Goal: Navigation & Orientation: Find specific page/section

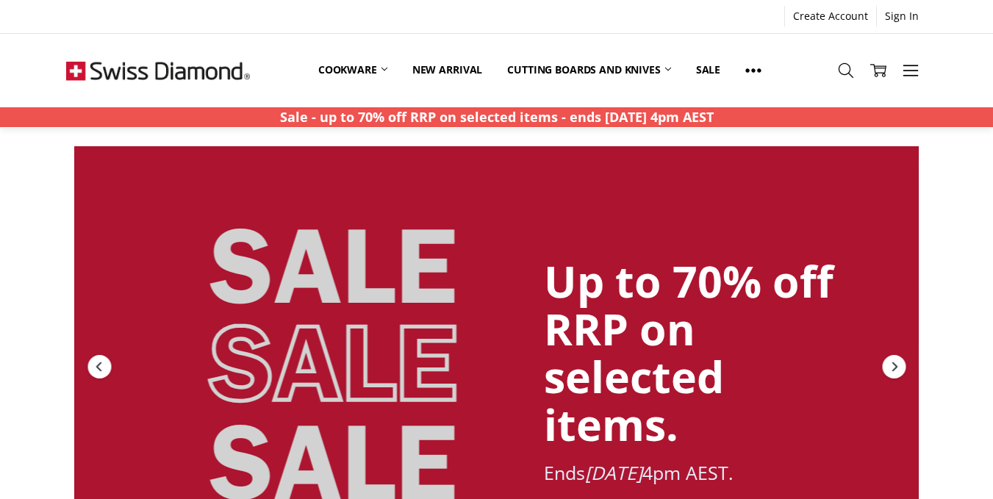
scroll to position [74, 0]
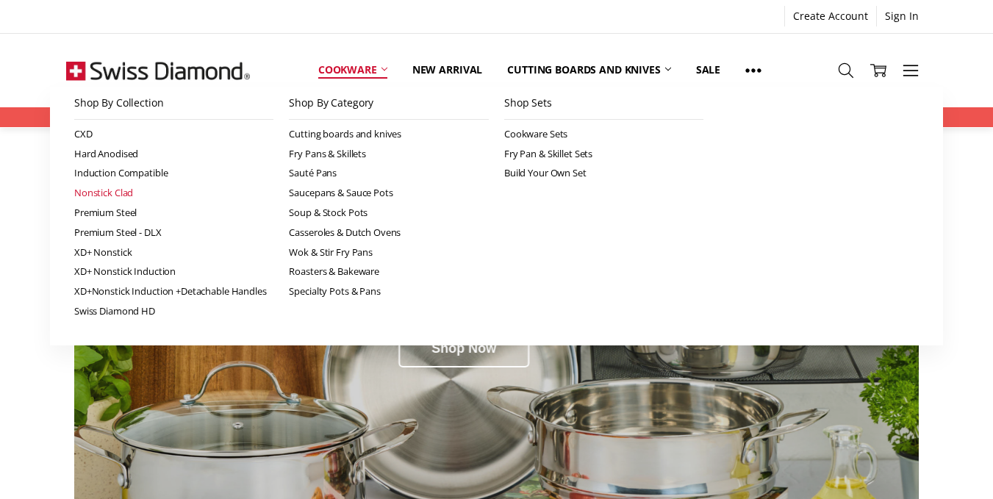
click at [116, 193] on link "Nonstick Clad" at bounding box center [174, 193] width 200 height 20
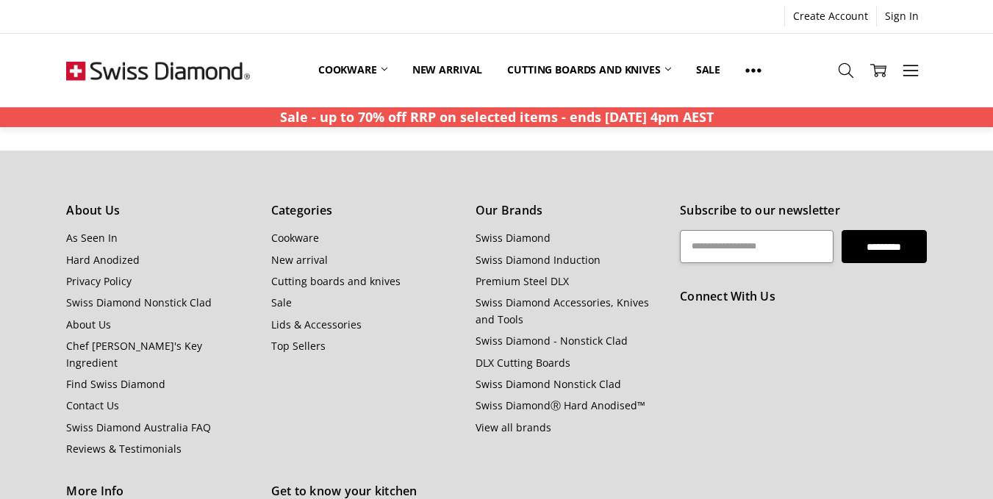
scroll to position [1691, 0]
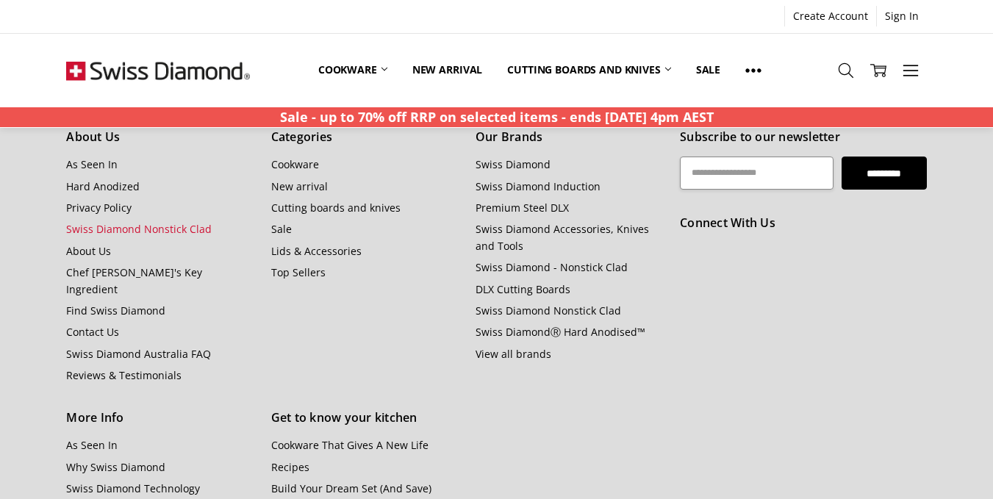
click at [187, 230] on link "Swiss Diamond Nonstick Clad" at bounding box center [139, 229] width 146 height 14
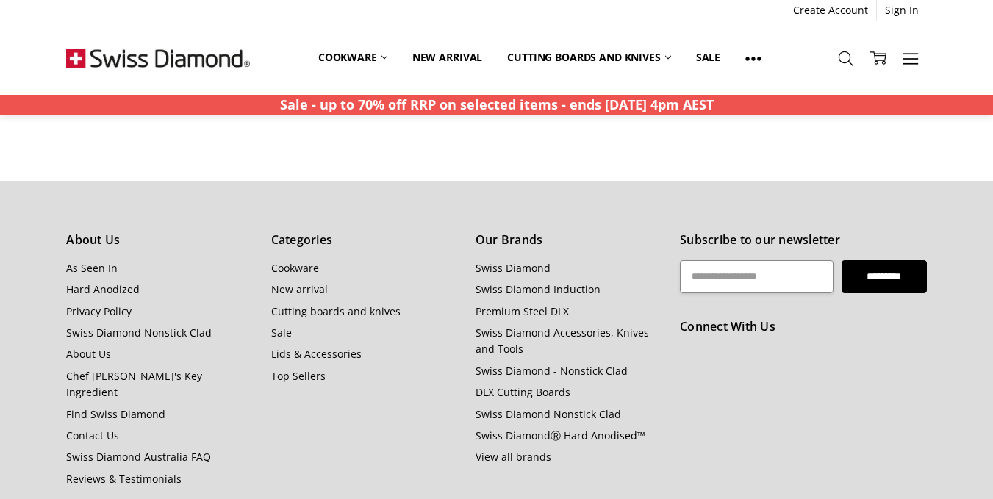
scroll to position [1544, 0]
click at [343, 304] on link "Cutting boards and knives" at bounding box center [335, 311] width 129 height 14
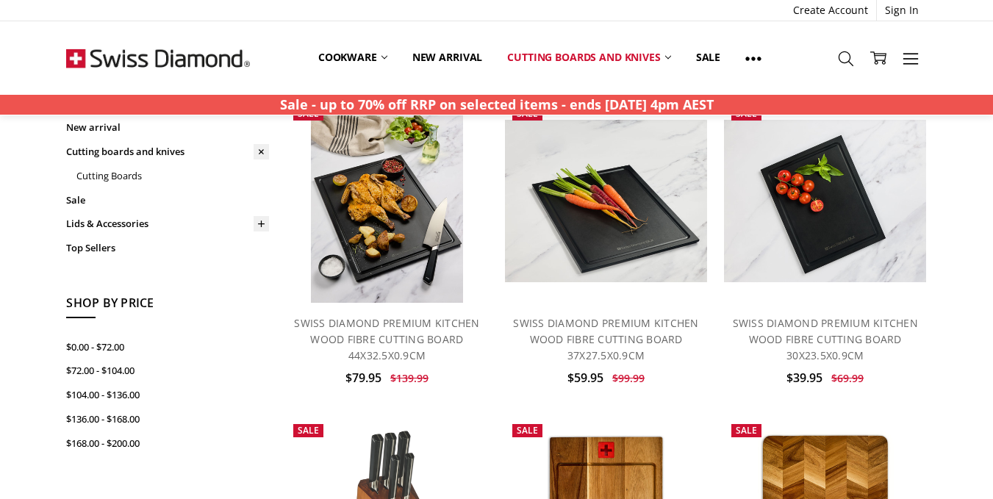
scroll to position [147, 0]
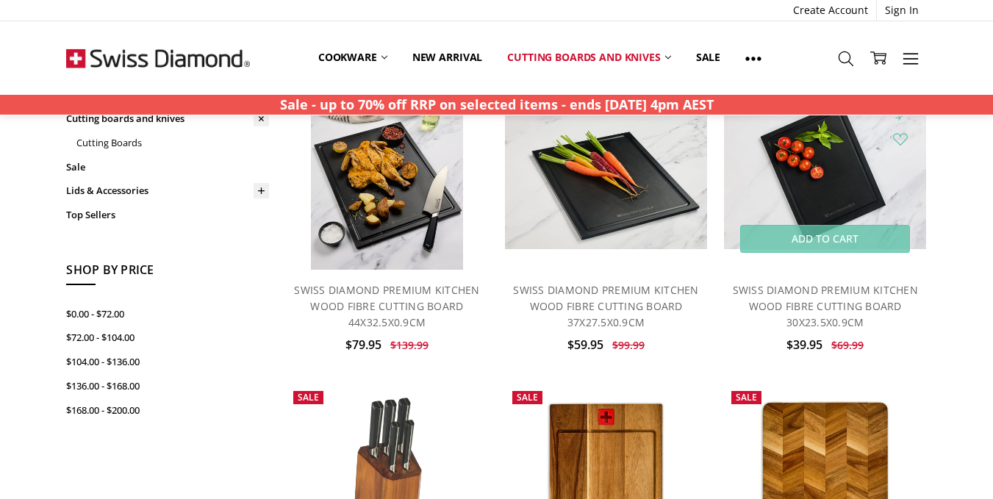
click at [847, 187] on img at bounding box center [825, 168] width 203 height 162
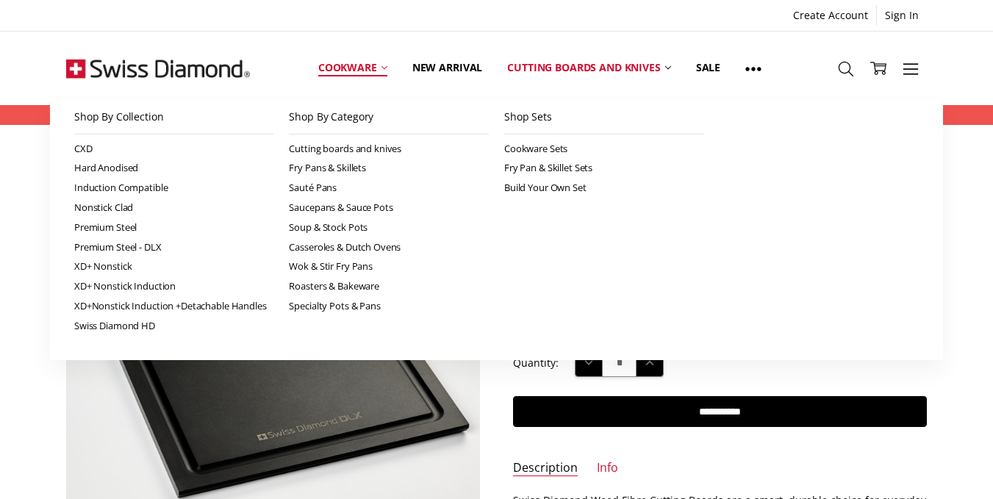
click at [346, 64] on link "Cookware" at bounding box center [353, 67] width 94 height 65
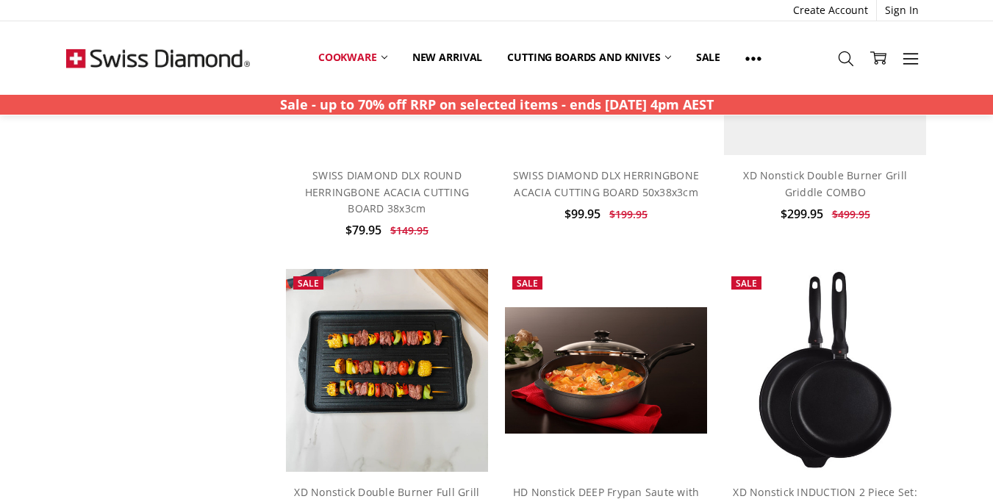
scroll to position [5808, 0]
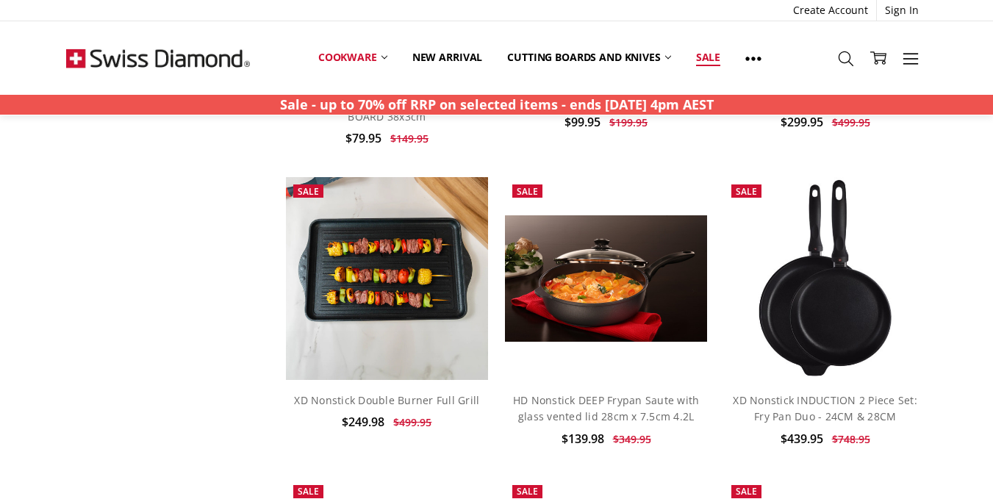
click at [711, 58] on link "Sale" at bounding box center [708, 57] width 49 height 32
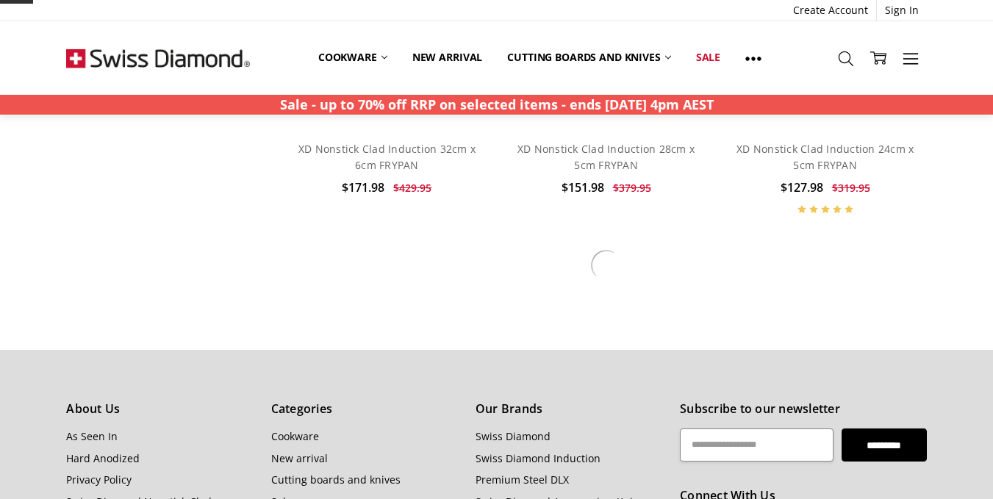
scroll to position [3750, 0]
